Goal: Task Accomplishment & Management: Use online tool/utility

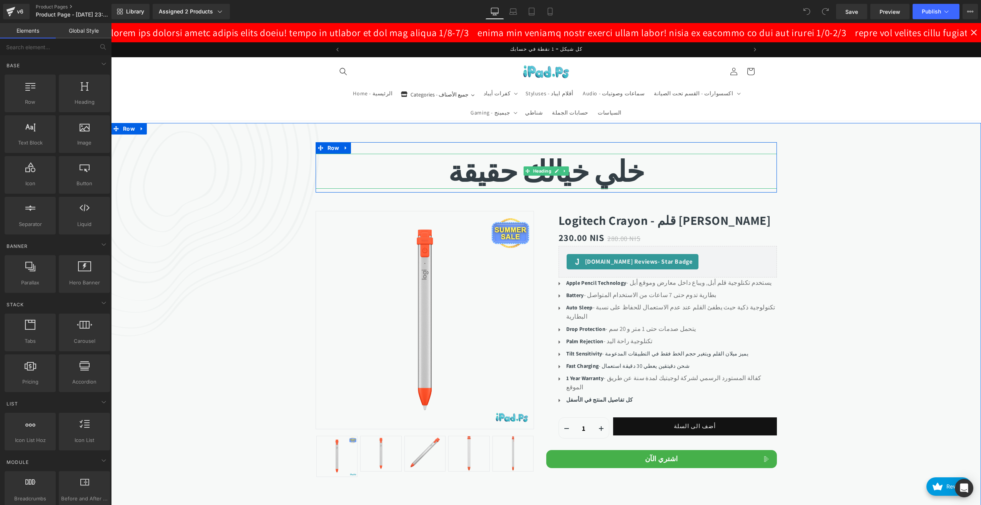
click at [494, 177] on b "خلي خيالك حقيقة" at bounding box center [546, 171] width 196 height 38
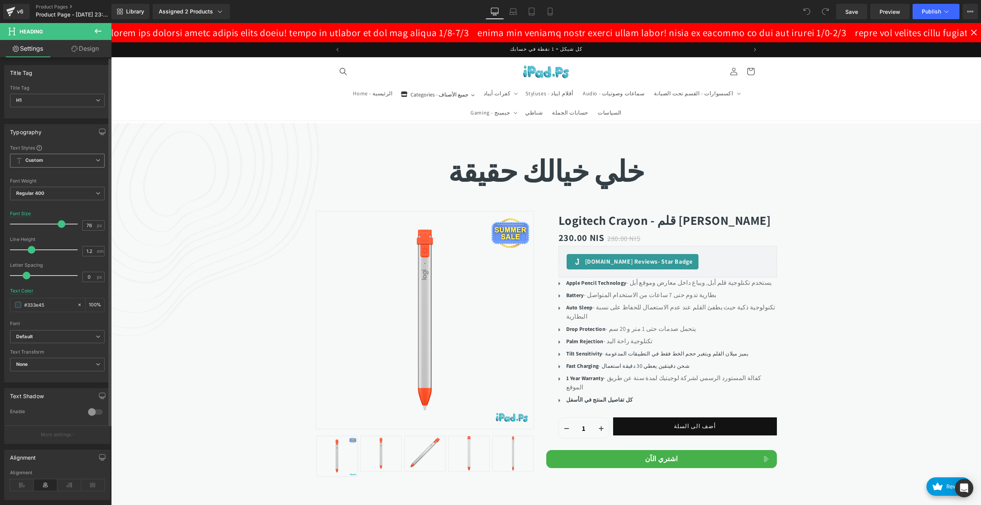
click at [73, 160] on span "Custom Setup Global Style" at bounding box center [57, 161] width 95 height 14
click at [63, 160] on span "Custom Setup Global Style" at bounding box center [56, 161] width 92 height 14
click at [75, 337] on b "Default" at bounding box center [56, 337] width 80 height 7
click at [77, 363] on p "Open Font Manager" at bounding box center [55, 365] width 43 height 7
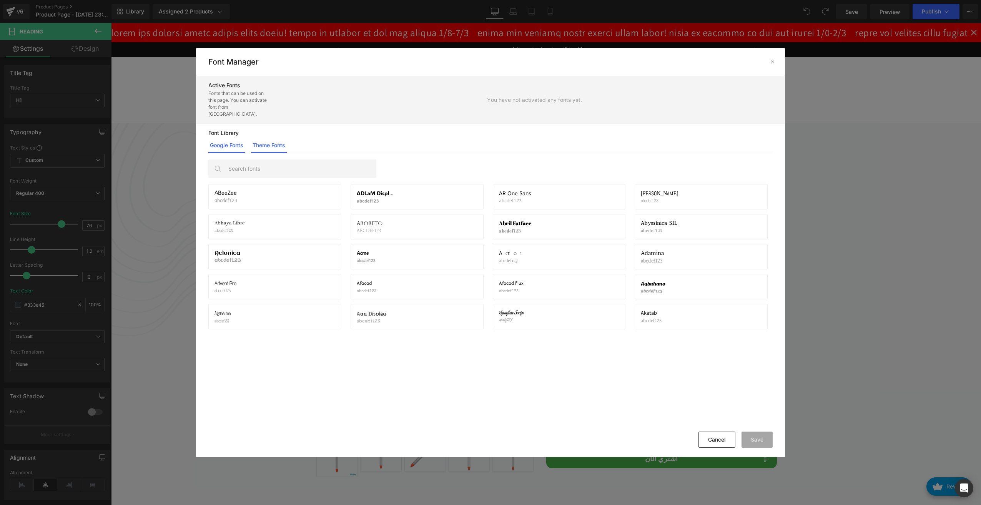
click at [272, 140] on link "Theme Fonts" at bounding box center [269, 145] width 36 height 15
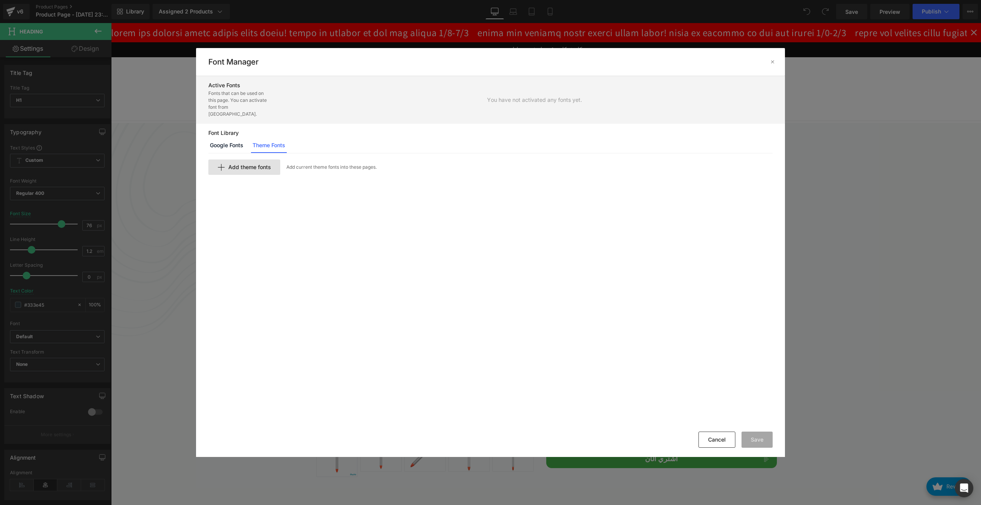
click at [247, 164] on span "Add theme fonts" at bounding box center [249, 167] width 43 height 6
click at [260, 173] on input "text" at bounding box center [303, 180] width 189 height 15
click at [222, 142] on link "Google Fonts" at bounding box center [226, 145] width 37 height 15
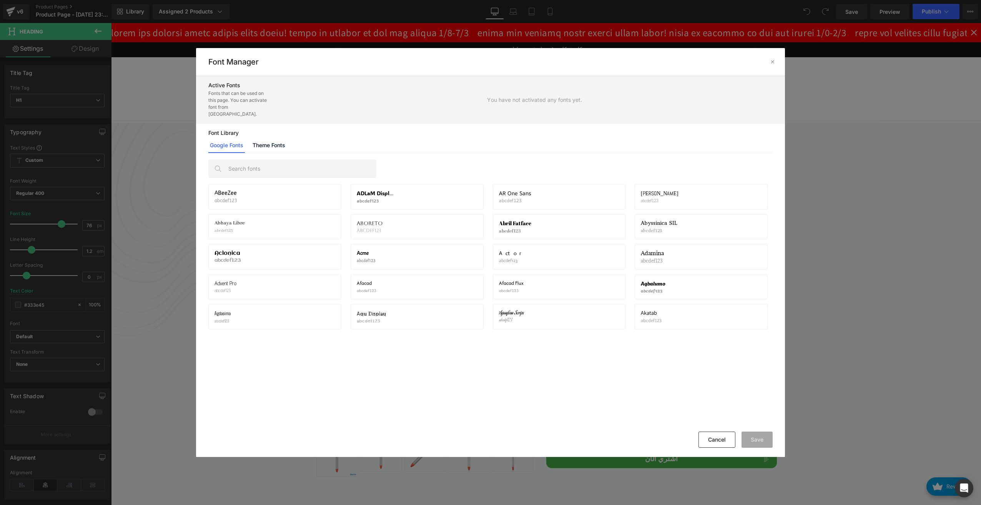
click at [271, 153] on div "ABeeZee abcdef123 Activate font [PERSON_NAME] Display abcdef123 Activate font A…" at bounding box center [490, 290] width 589 height 275
click at [271, 141] on link "Theme Fonts" at bounding box center [269, 145] width 36 height 15
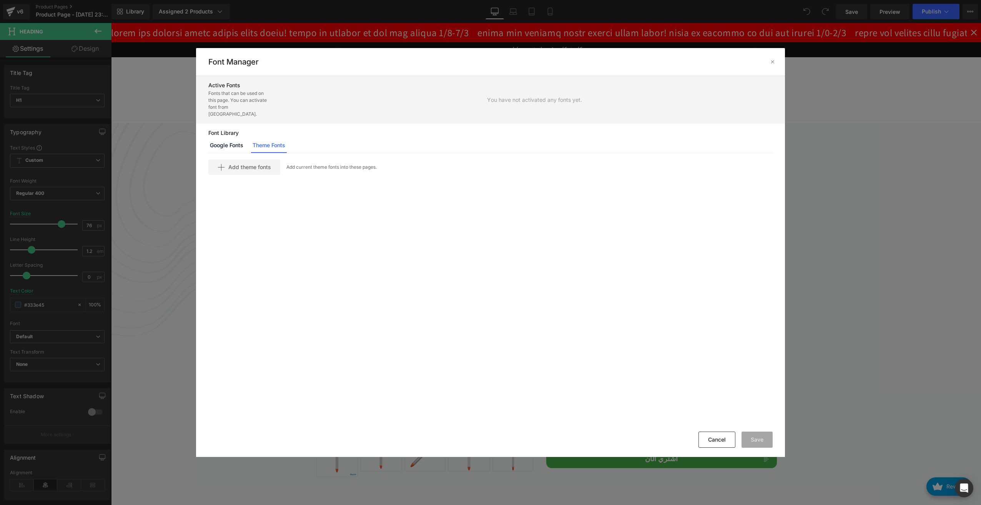
click at [270, 173] on div "Add theme fonts Add current theme fonts into these pages." at bounding box center [490, 290] width 589 height 275
click at [268, 160] on div "Add theme fonts" at bounding box center [244, 167] width 72 height 15
click at [273, 173] on input "text" at bounding box center [303, 180] width 189 height 15
type input "F"
type input "Custom"
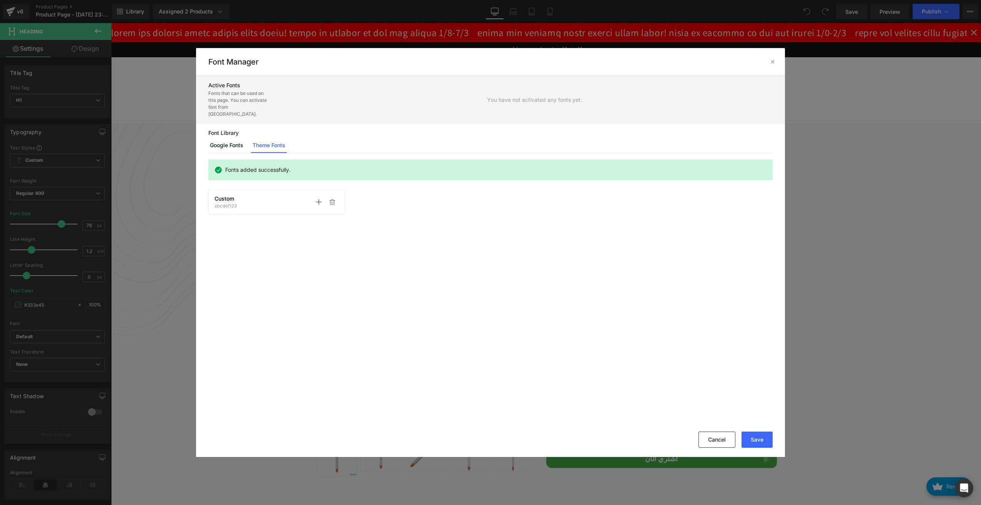
click at [254, 196] on div "Custom abcdef123 Activate font Activate font" at bounding box center [277, 202] width 124 height 13
click at [317, 199] on icon at bounding box center [319, 202] width 6 height 6
click at [321, 199] on icon at bounding box center [319, 202] width 6 height 6
click at [226, 153] on div "Fonts added successfully. Custom abcdef123 Activate font Activate font" at bounding box center [490, 290] width 589 height 275
click at [226, 143] on link "Google Fonts" at bounding box center [226, 145] width 37 height 15
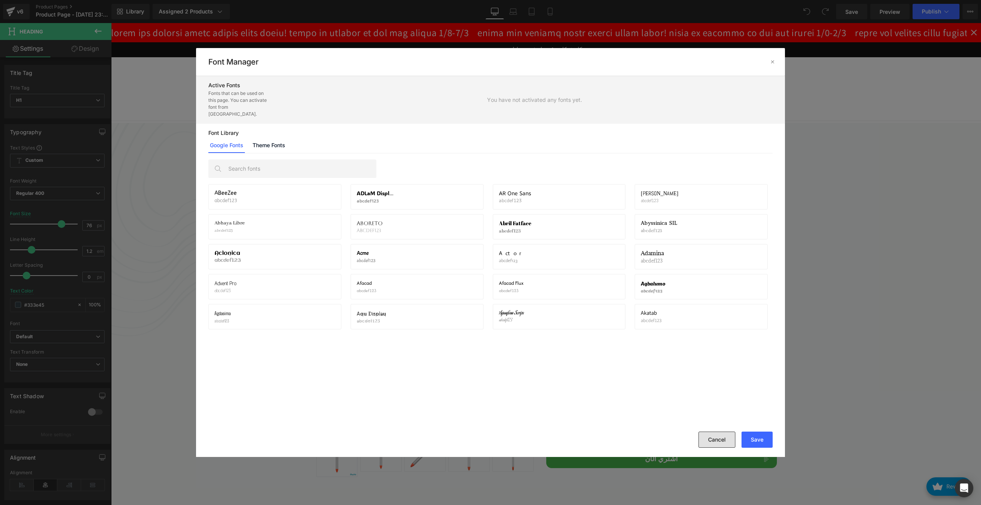
click at [713, 443] on button "Cancel" at bounding box center [717, 440] width 37 height 16
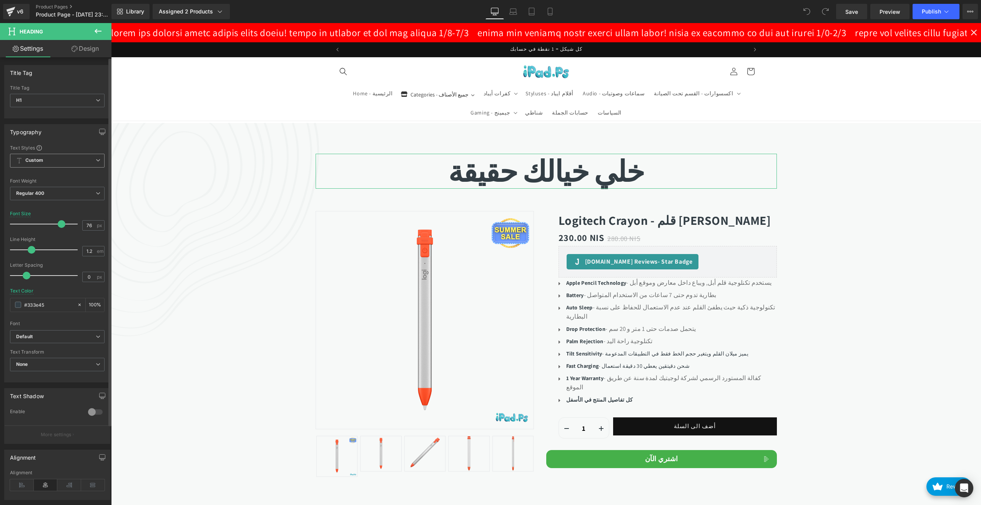
click at [68, 158] on span "Custom Setup Global Style" at bounding box center [57, 161] width 95 height 14
click at [76, 193] on div "Setup Global Style" at bounding box center [56, 192] width 92 height 18
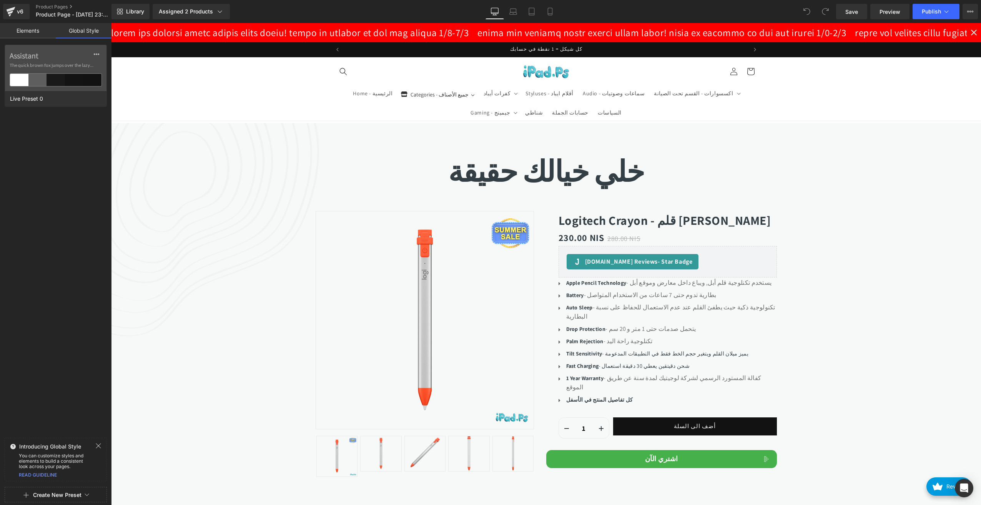
click at [30, 35] on link "Elements" at bounding box center [28, 30] width 56 height 15
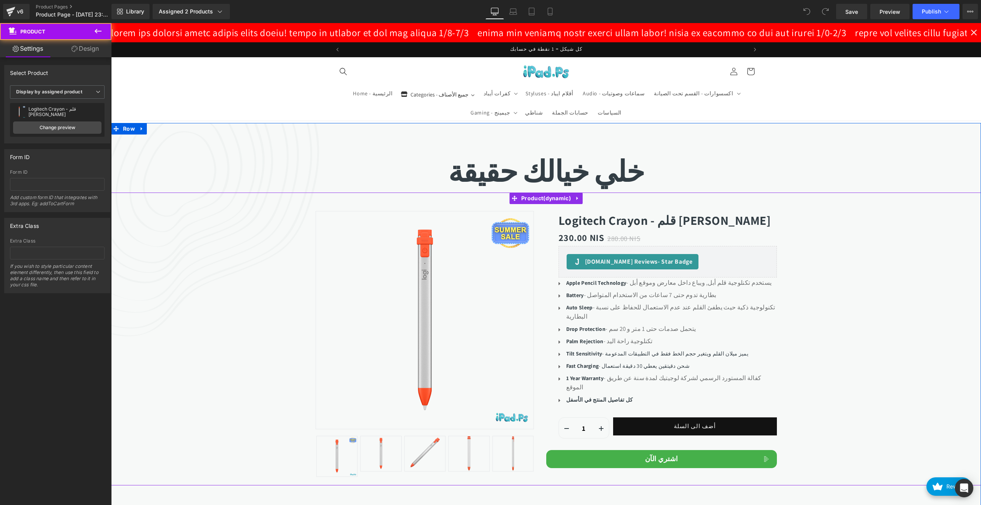
click at [840, 250] on div "Sale Off (P) Image" at bounding box center [546, 339] width 870 height 293
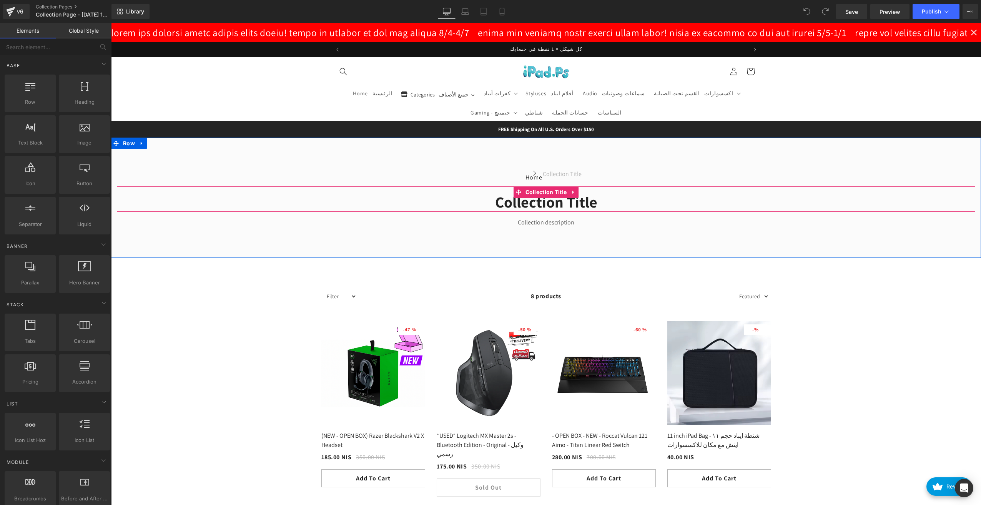
drag, startPoint x: 586, startPoint y: 195, endPoint x: 589, endPoint y: 197, distance: 4.3
click at [586, 195] on h1 "Collection title" at bounding box center [546, 202] width 859 height 20
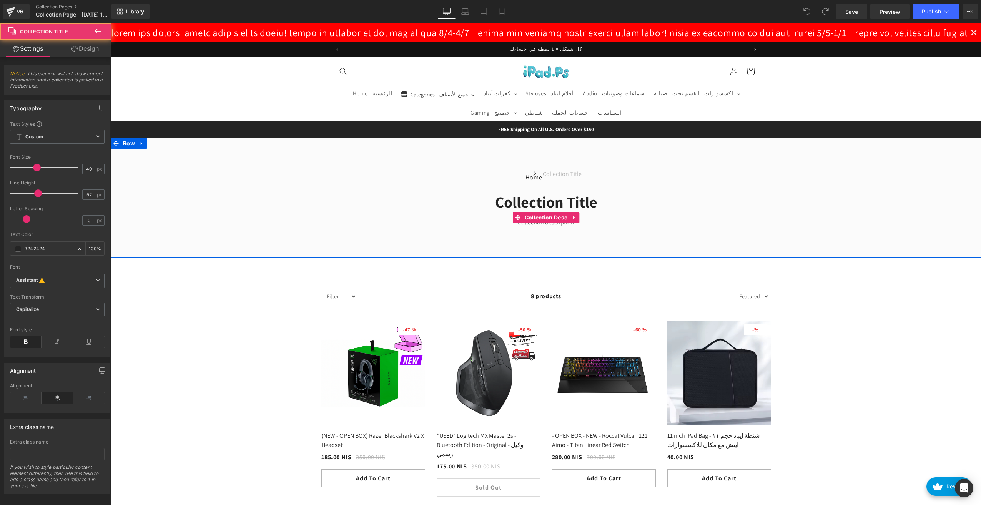
click at [560, 224] on div "Collection description" at bounding box center [546, 222] width 859 height 9
click at [603, 219] on div "Collection description" at bounding box center [546, 222] width 859 height 9
click at [538, 220] on div "Collection description Collection Desc" at bounding box center [546, 219] width 859 height 15
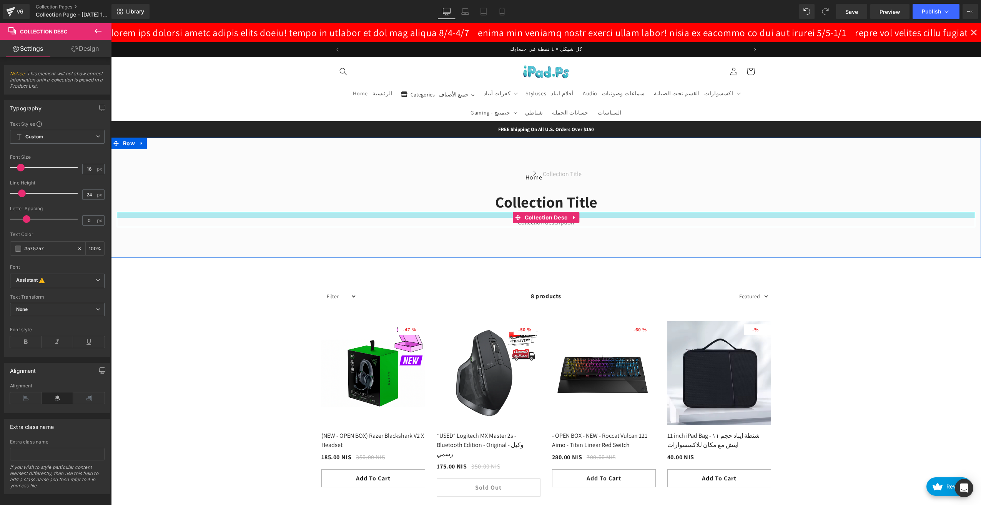
click at [488, 213] on div at bounding box center [546, 215] width 859 height 6
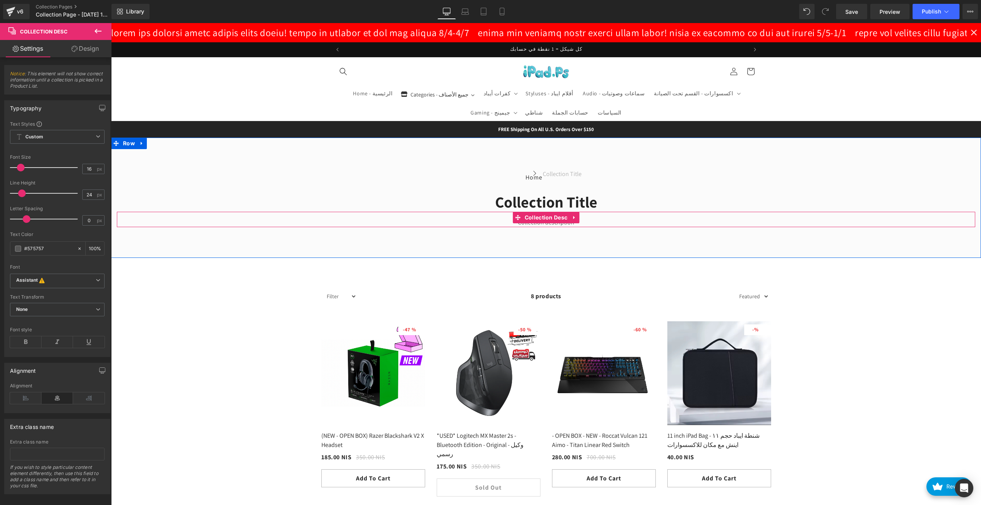
click at [582, 222] on div "Collection description" at bounding box center [546, 222] width 859 height 9
click at [541, 221] on div "Collection description Collection Desc" at bounding box center [546, 219] width 859 height 15
click at [515, 218] on icon at bounding box center [517, 217] width 5 height 5
click at [488, 219] on div "Collection description" at bounding box center [546, 222] width 859 height 9
click at [592, 223] on div "Collection description" at bounding box center [546, 222] width 859 height 9
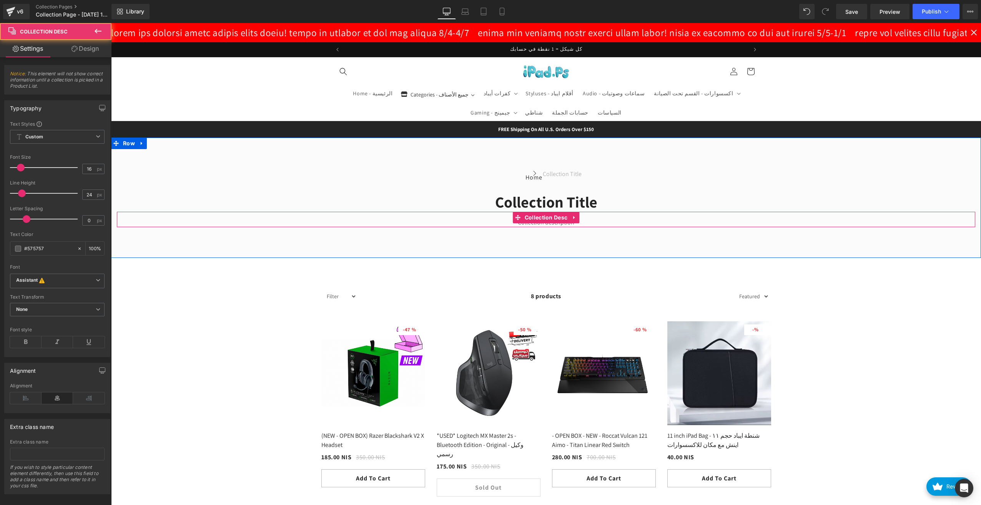
click at [592, 223] on div "Collection description" at bounding box center [546, 222] width 859 height 9
drag, startPoint x: 19, startPoint y: 178, endPoint x: 28, endPoint y: 170, distance: 12.0
click at [17, 178] on div "Font Size 16 px" at bounding box center [57, 168] width 95 height 26
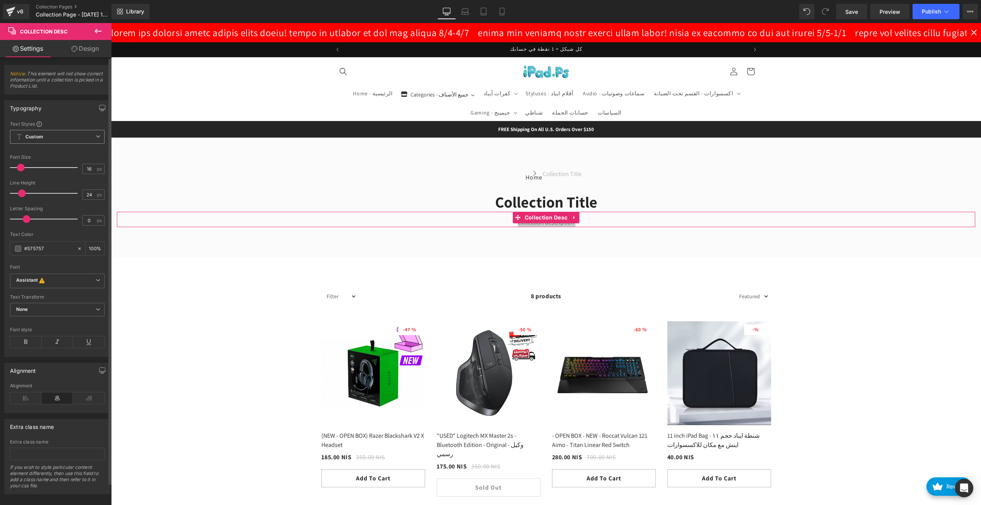
click at [50, 132] on span "Custom Setup Global Style" at bounding box center [57, 137] width 95 height 14
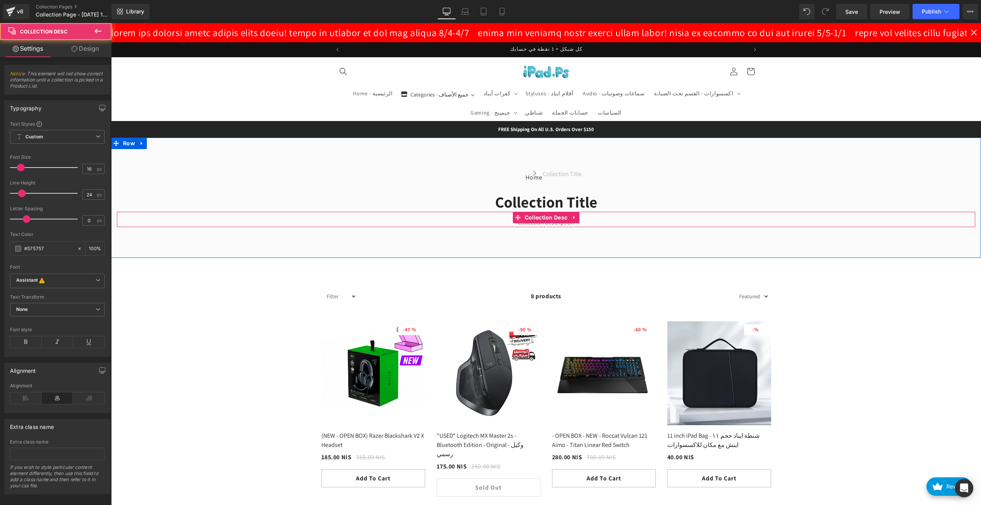
click at [694, 220] on div "Collection description" at bounding box center [546, 222] width 859 height 9
click at [617, 193] on h1 "Collection title" at bounding box center [546, 202] width 859 height 20
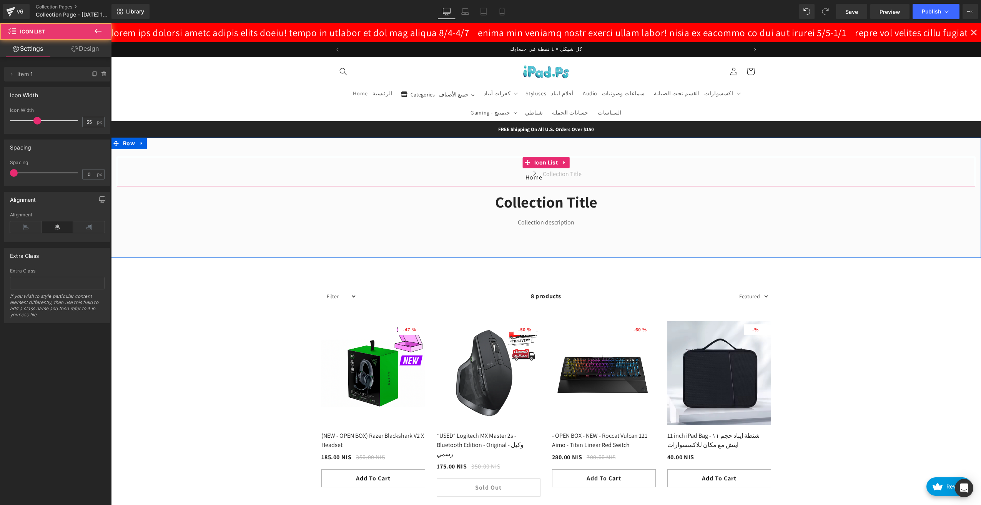
click at [591, 166] on div "Home Button Icon Collection title Collection Title Icon List Icon List" at bounding box center [546, 172] width 859 height 30
click at [564, 163] on icon at bounding box center [564, 163] width 5 height 6
click at [565, 163] on link at bounding box center [570, 163] width 10 height 12
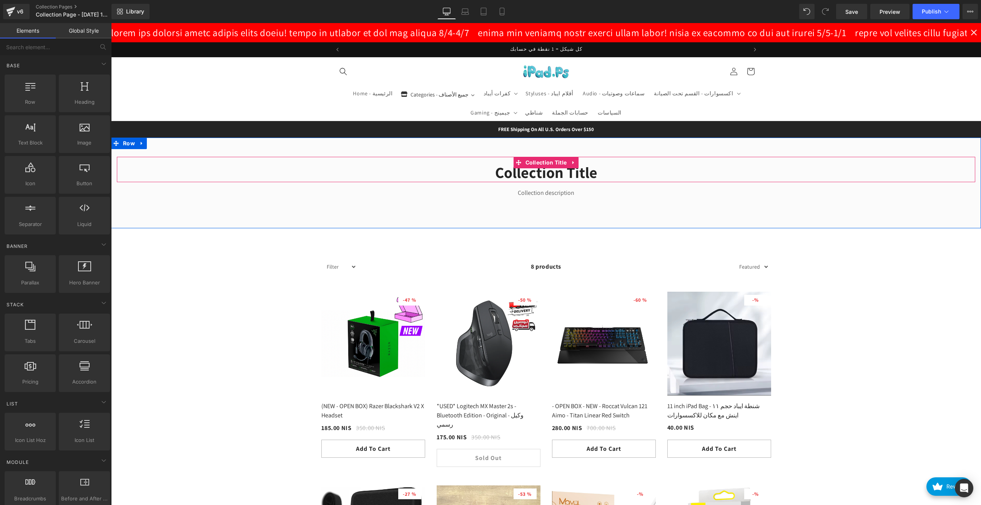
click at [563, 172] on h1 "Collection title" at bounding box center [546, 172] width 859 height 20
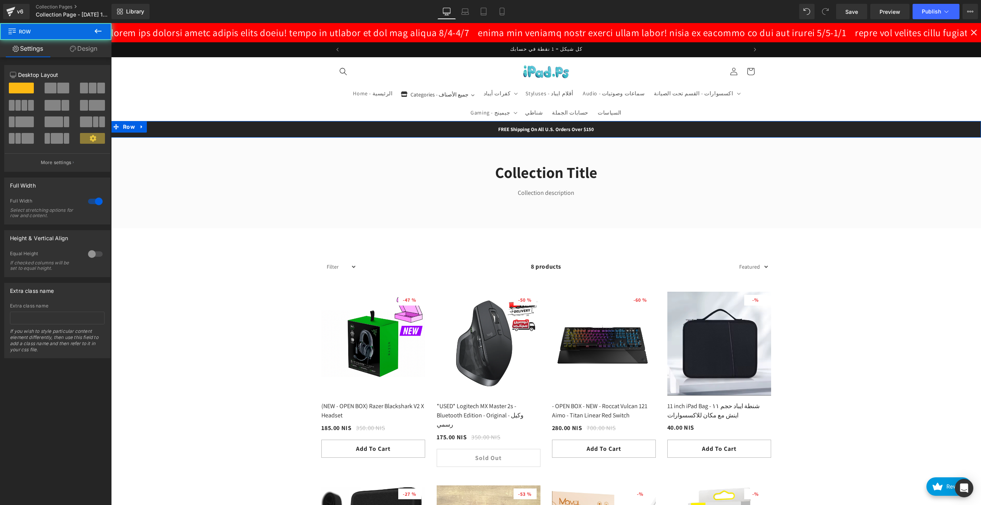
click at [218, 126] on div "FREE Shipping On All U.S. Orders Over $150 Text Block Row" at bounding box center [546, 129] width 870 height 17
click at [474, 127] on link "Row" at bounding box center [477, 127] width 26 height 12
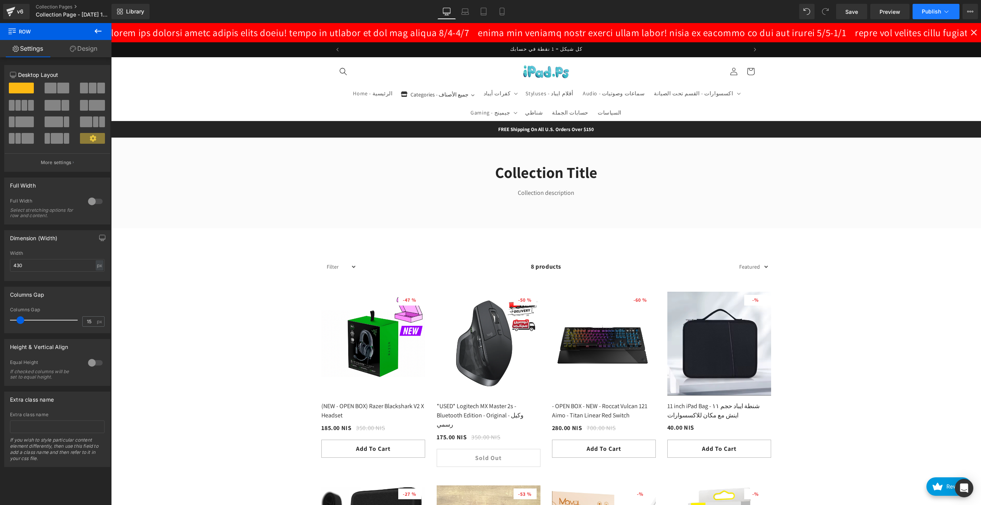
click at [931, 13] on span "Publish" at bounding box center [931, 11] width 19 height 6
